Goal: Transaction & Acquisition: Book appointment/travel/reservation

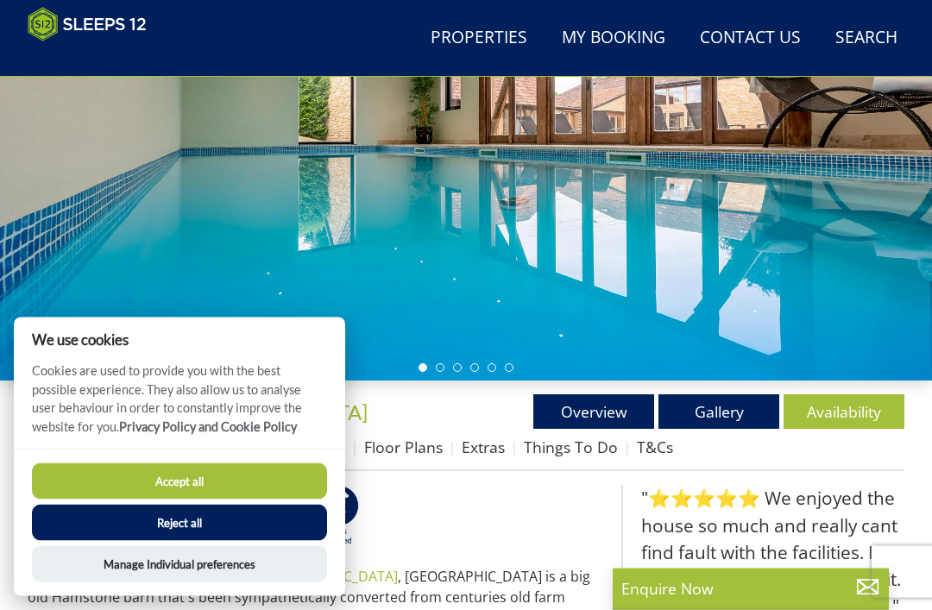
scroll to position [256, 0]
click at [185, 500] on button "Accept all" at bounding box center [179, 481] width 295 height 36
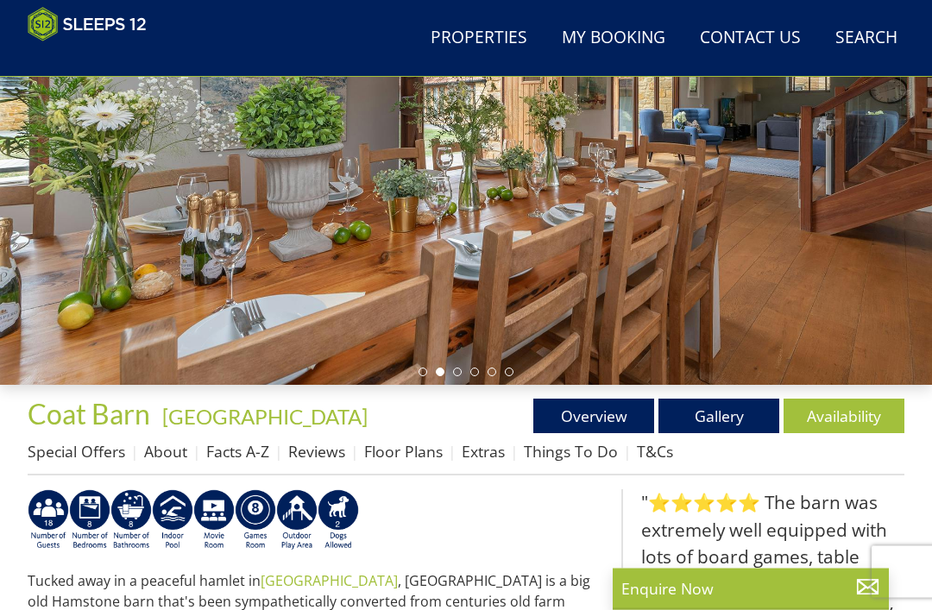
scroll to position [252, 0]
click at [713, 413] on link "Gallery" at bounding box center [718, 416] width 121 height 35
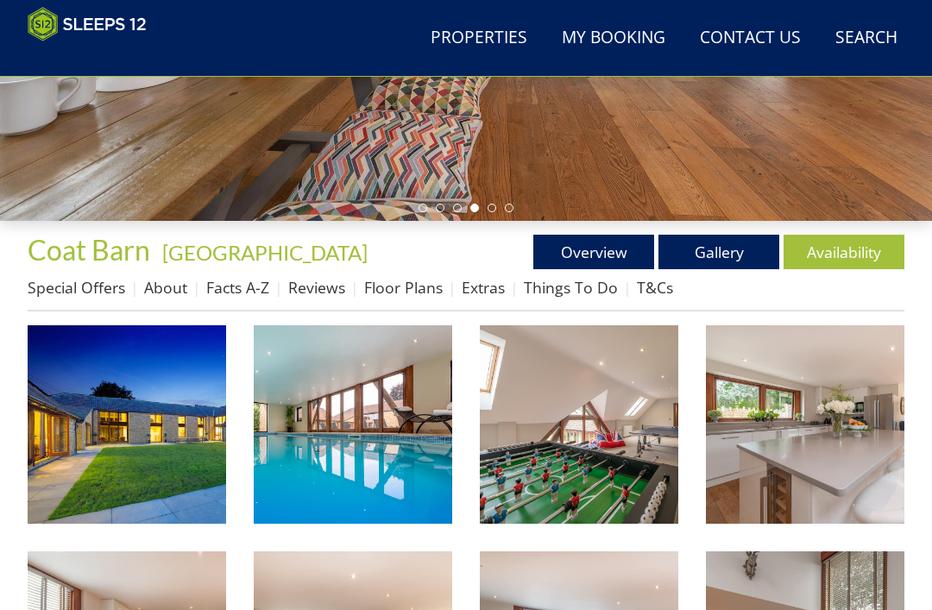
scroll to position [400, 0]
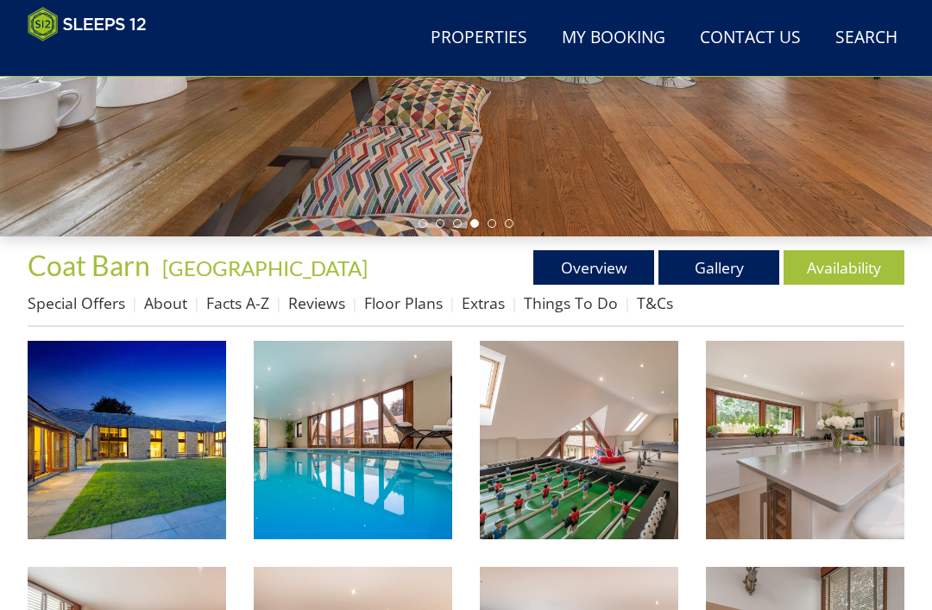
click at [719, 274] on link "Gallery" at bounding box center [718, 267] width 121 height 35
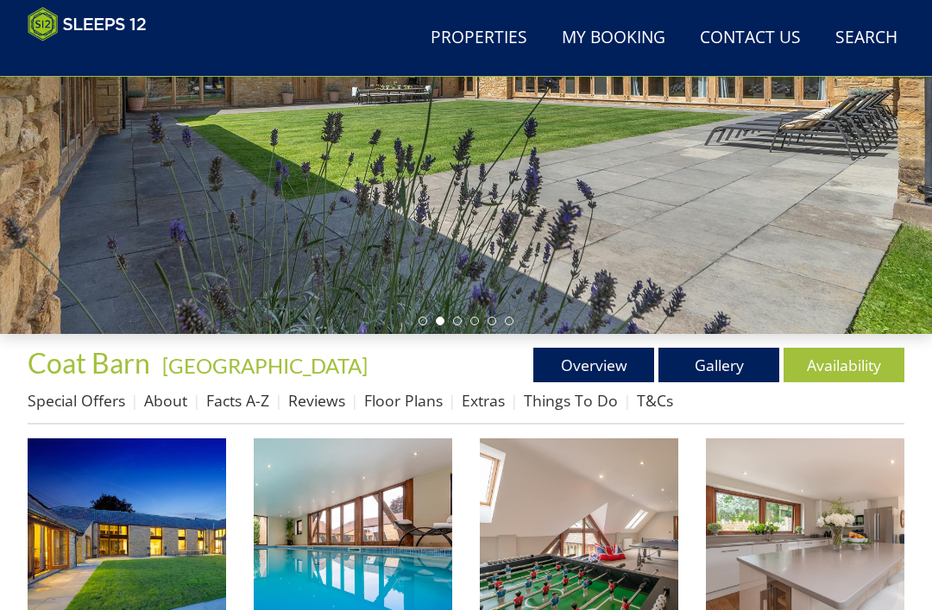
scroll to position [311, 0]
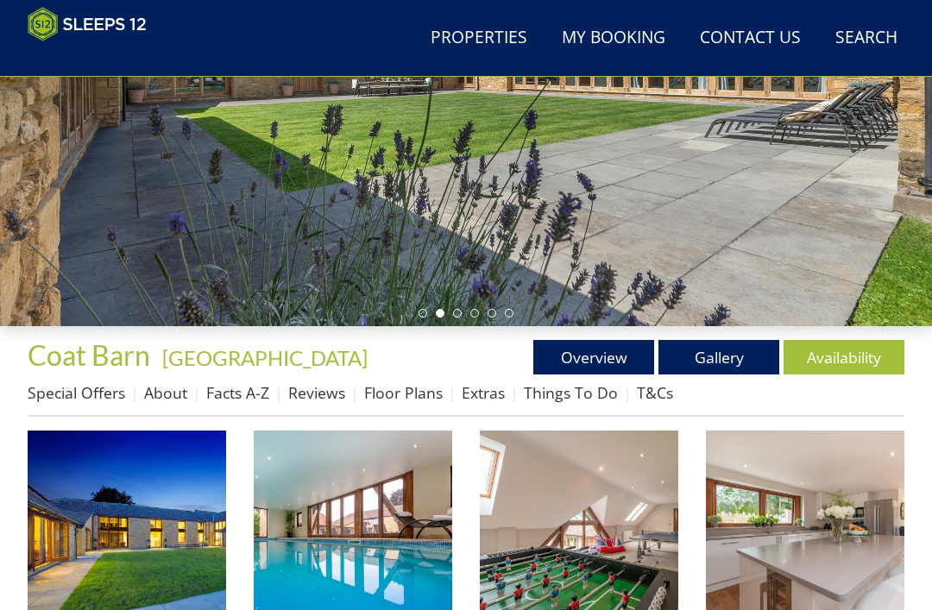
click at [355, 558] on img at bounding box center [353, 529] width 198 height 198
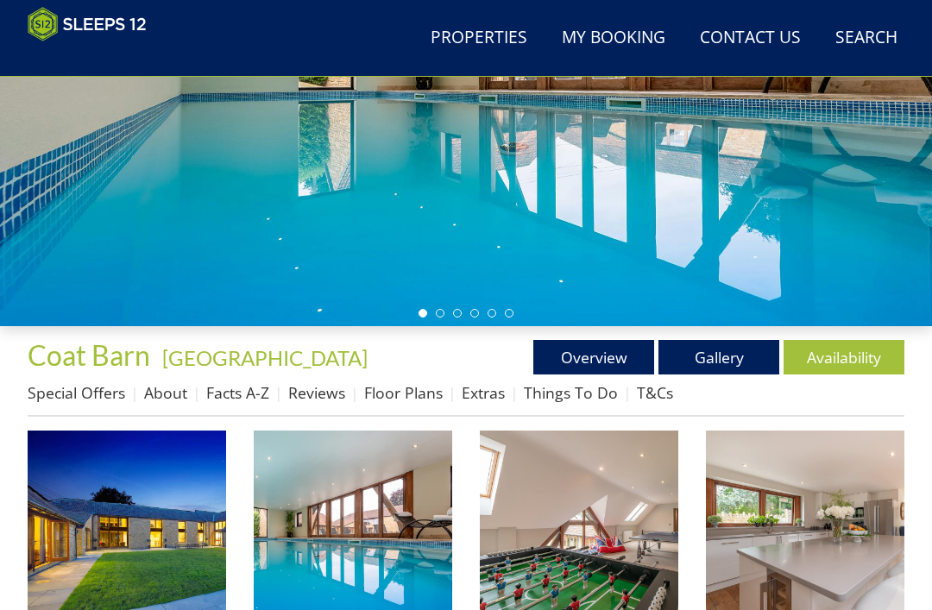
click at [828, 355] on link "Availability" at bounding box center [843, 357] width 121 height 35
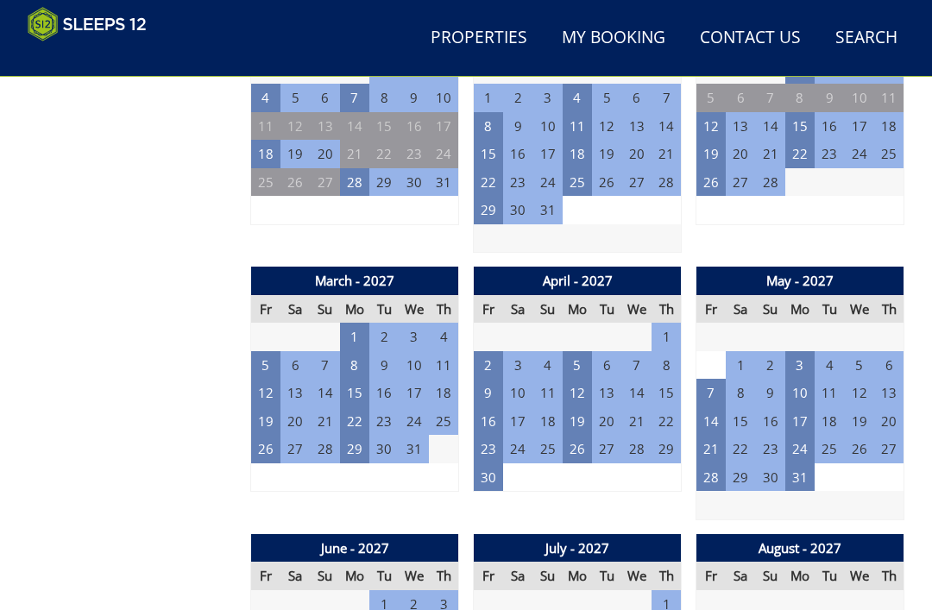
scroll to position [2077, 0]
click at [489, 351] on td "2" at bounding box center [488, 365] width 29 height 28
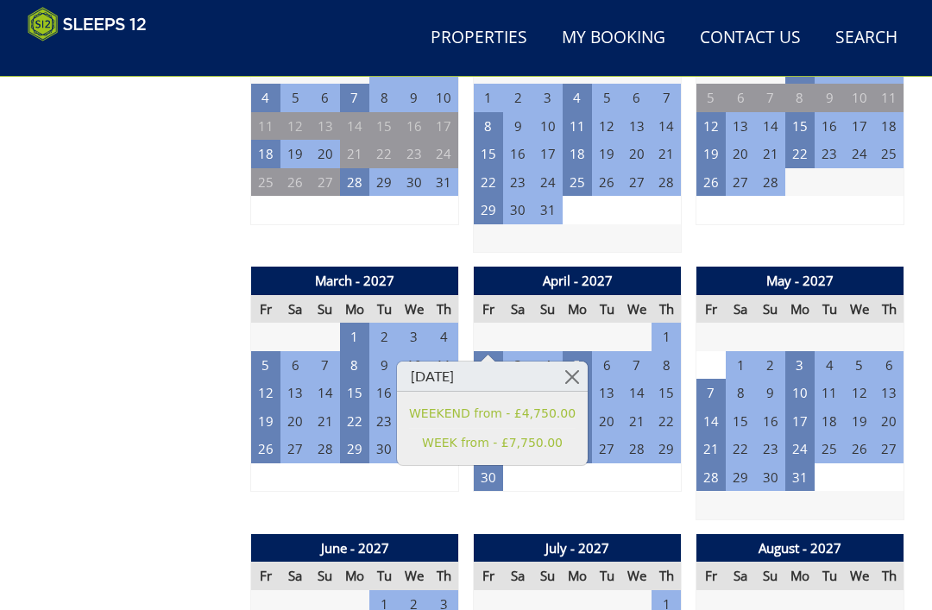
click at [519, 405] on link "WEEKEND from - £4,750.00" at bounding box center [492, 414] width 167 height 18
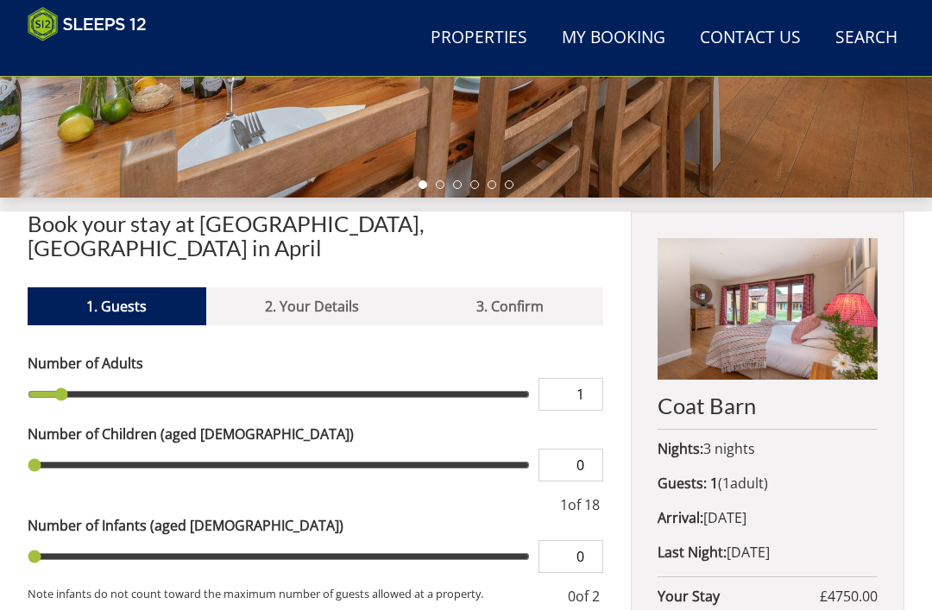
scroll to position [439, 0]
click at [691, 544] on strong "Last Night:" at bounding box center [691, 552] width 69 height 19
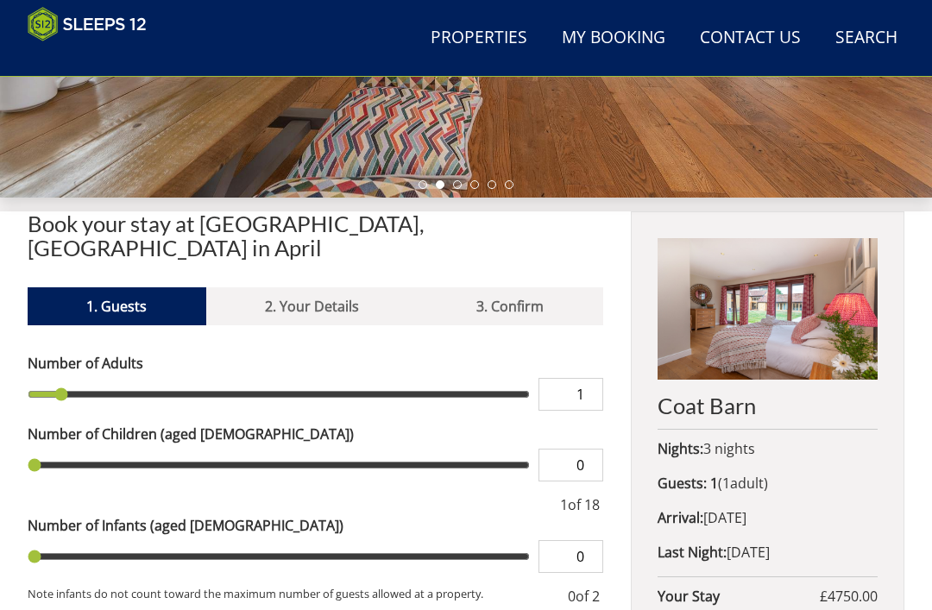
type input "2"
type input "3"
type input "4"
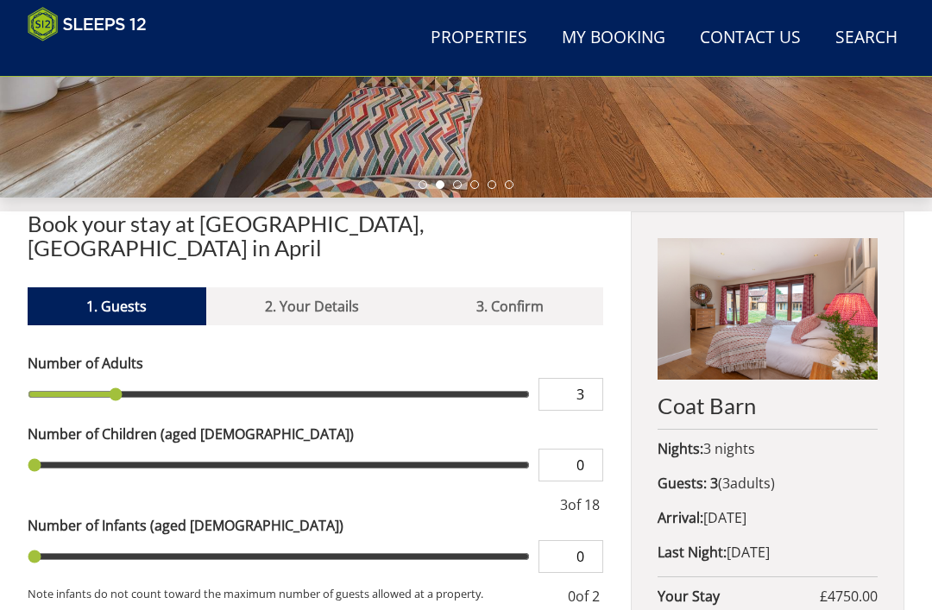
type input "4"
type input "5"
type input "6"
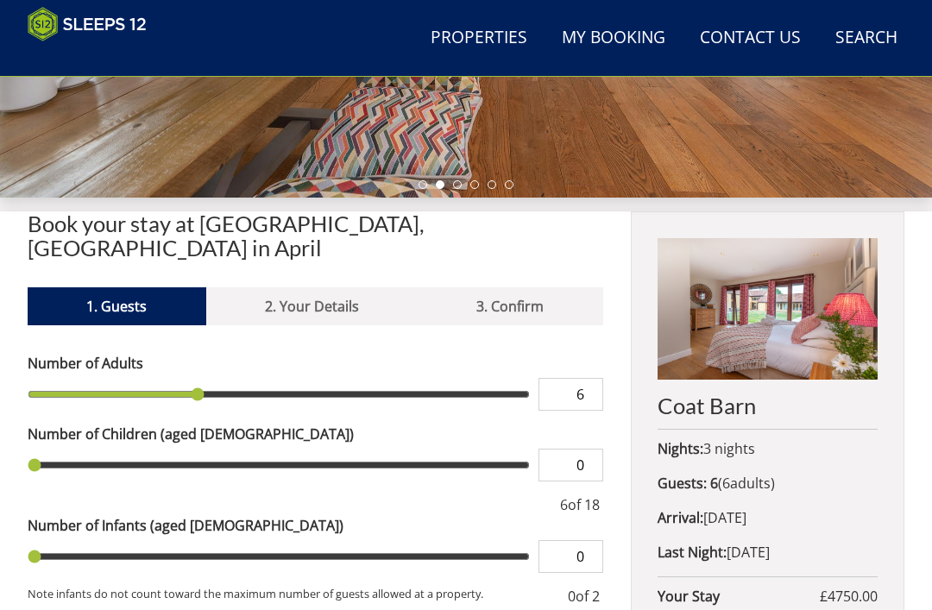
type input "7"
type input "8"
type input "9"
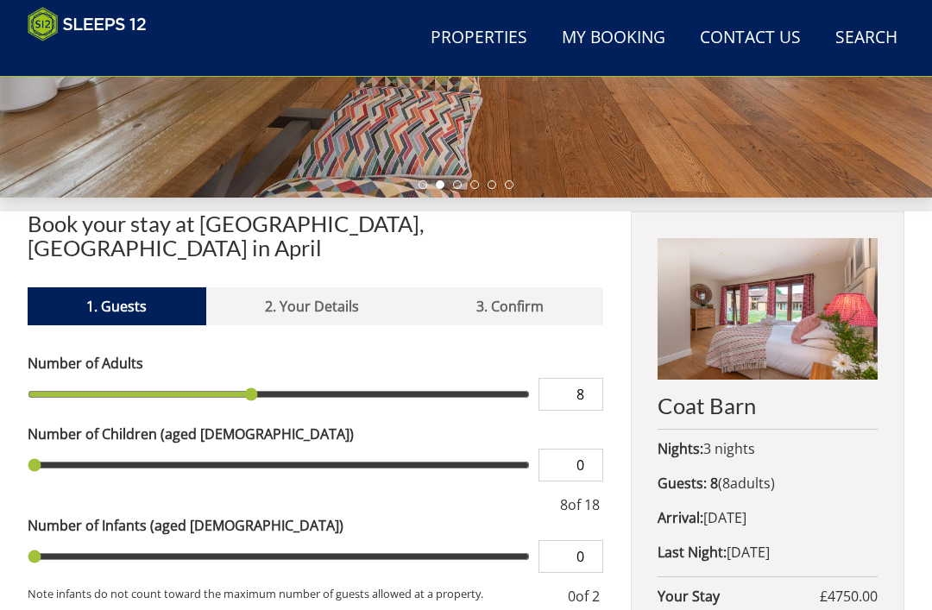
type input "9"
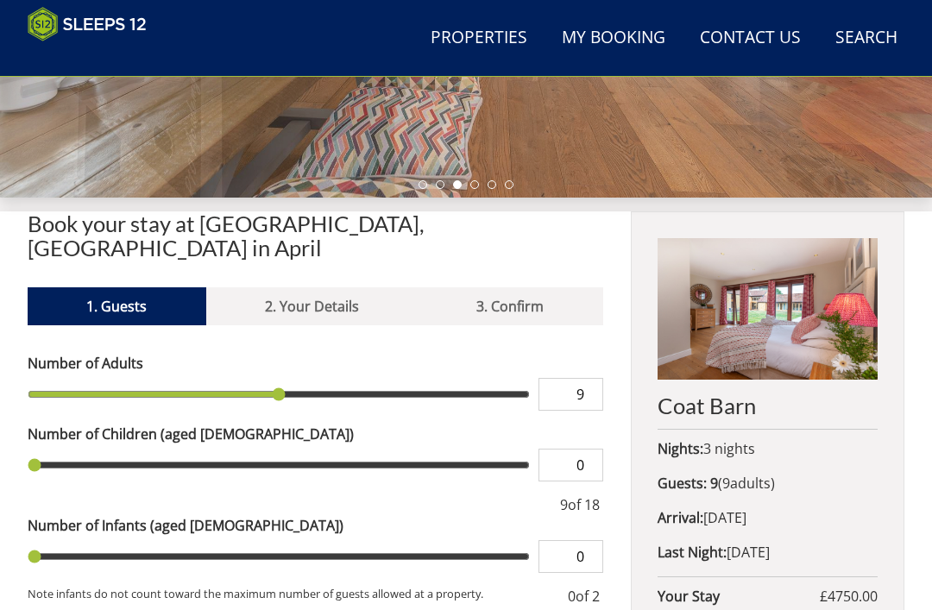
type input "10"
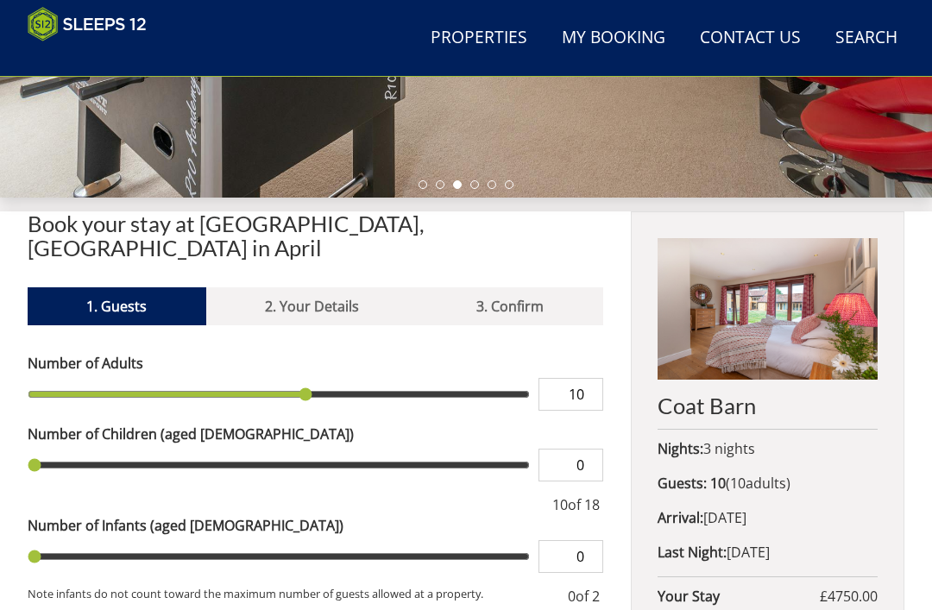
type input "10"
type input "1"
type input "2"
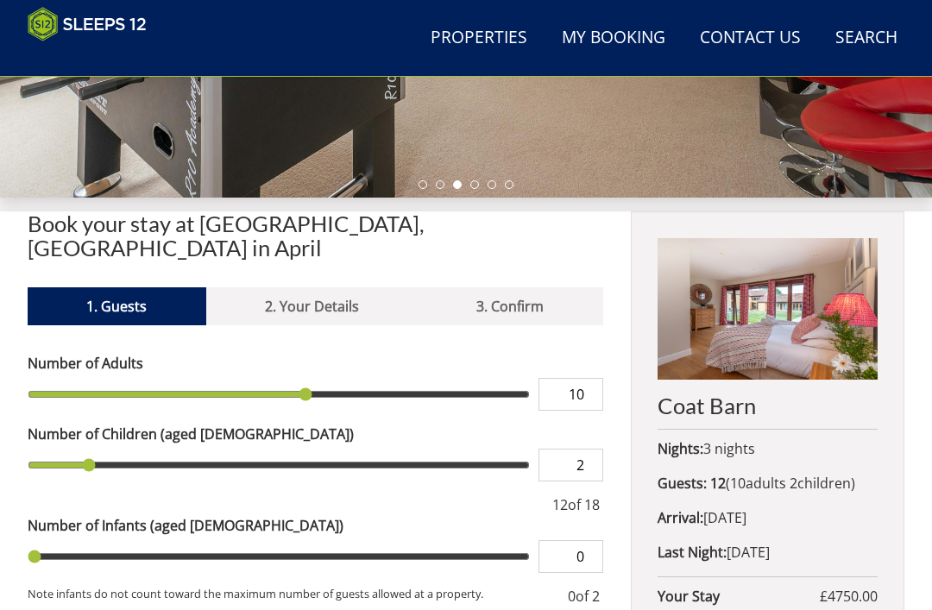
type input "3"
type input "4"
type input "5"
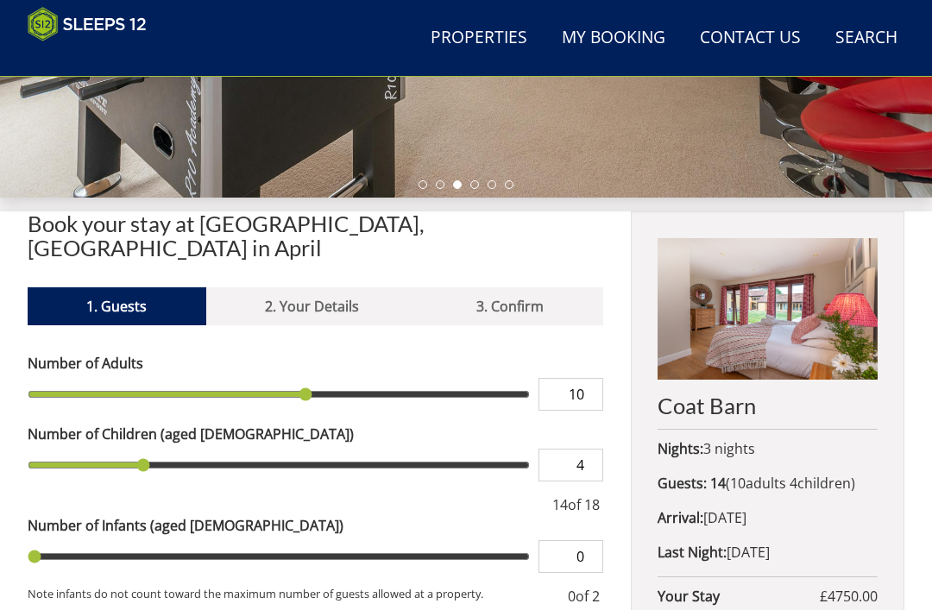
type input "5"
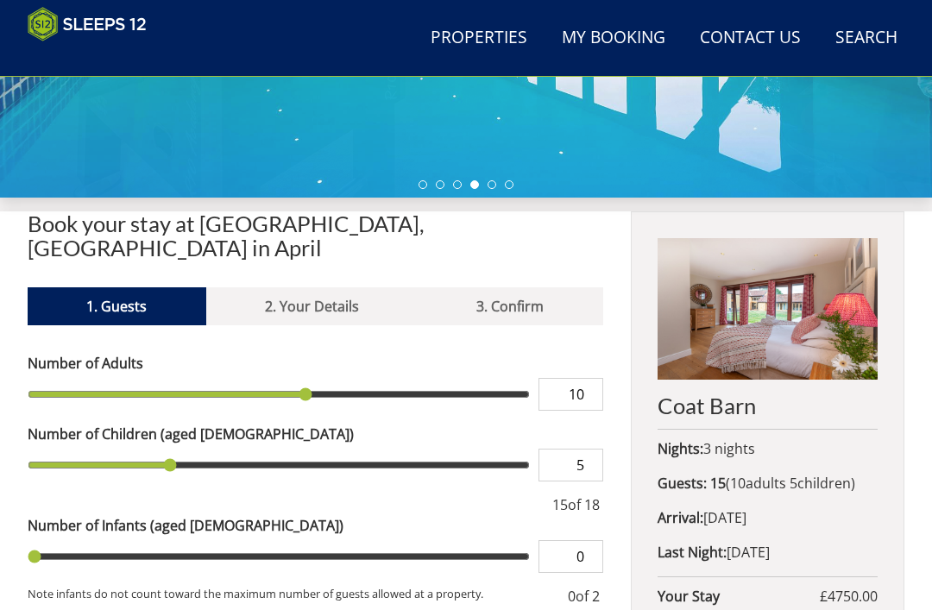
type input "6"
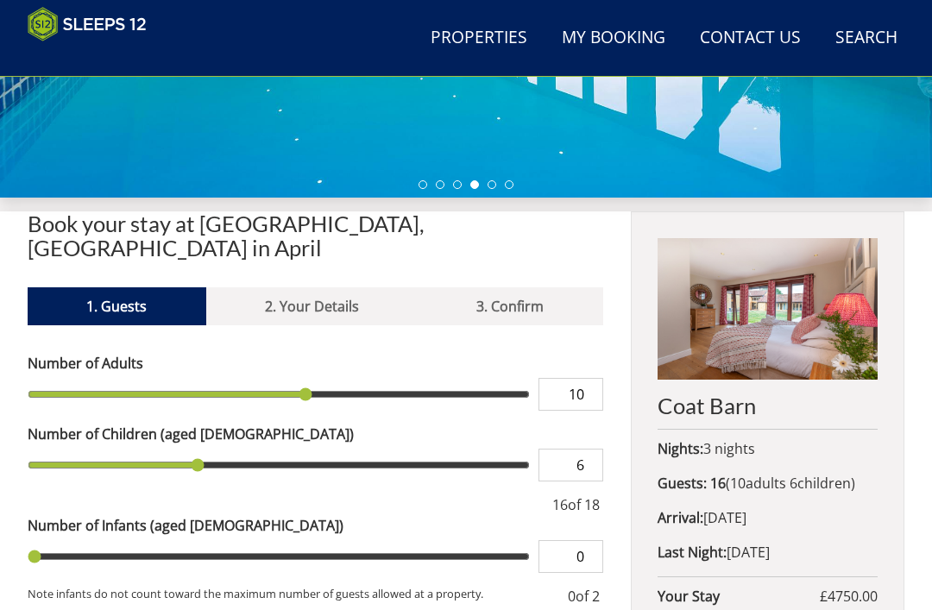
type input "7"
type input "8"
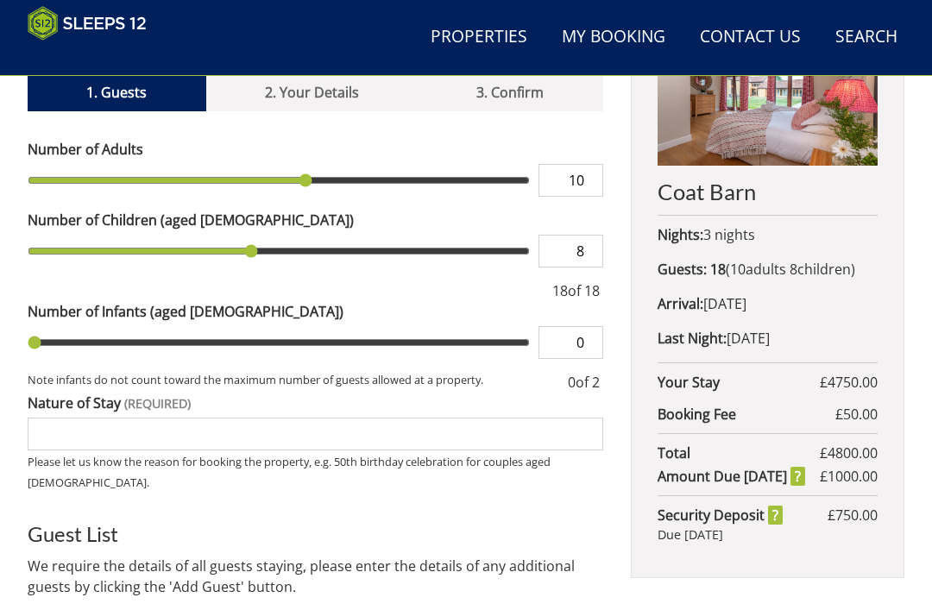
scroll to position [653, 0]
click at [758, 584] on div "Coat Barn Nights: 3 nights Guests: 18 ( 10 adult s 8 child ren 0 infant s ) Arr…" at bounding box center [767, 441] width 273 height 888
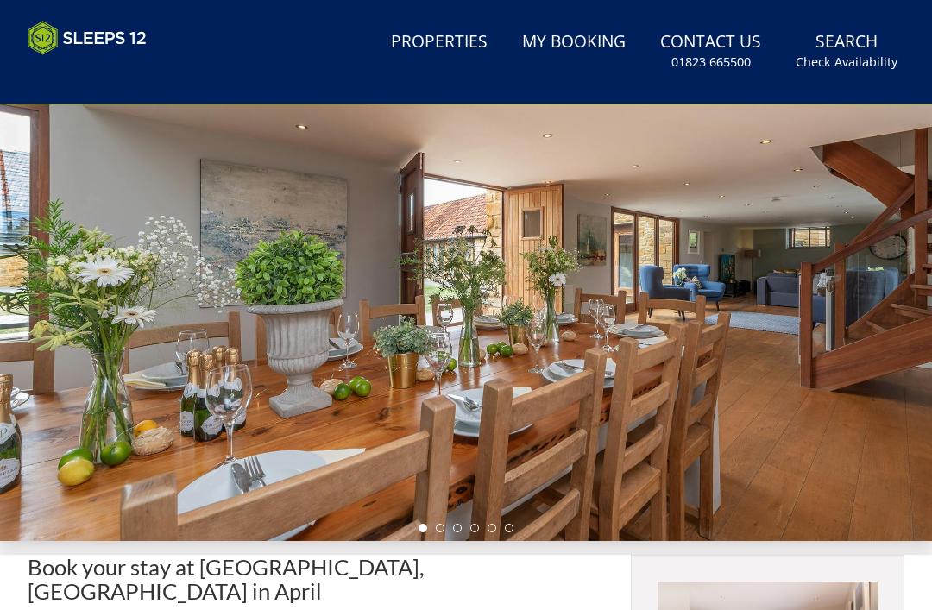
scroll to position [0, 0]
